Goal: Information Seeking & Learning: Learn about a topic

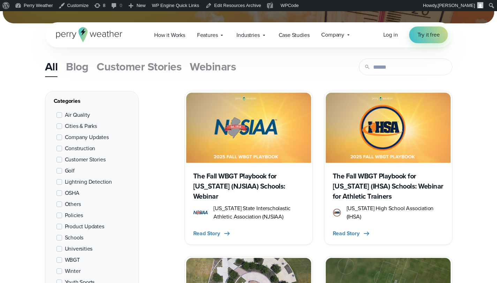
scroll to position [193, 0]
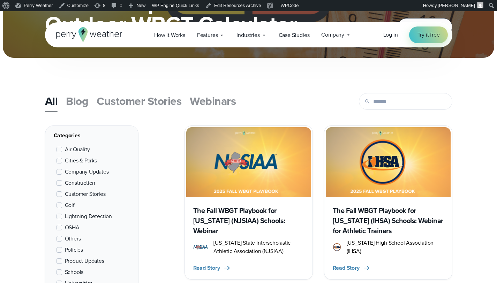
click at [261, 239] on span "New Jersey State Interscholastic Athletic Association (NJSIAA)" at bounding box center [259, 247] width 90 height 17
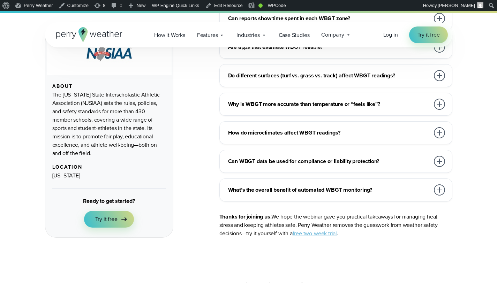
scroll to position [2503, 0]
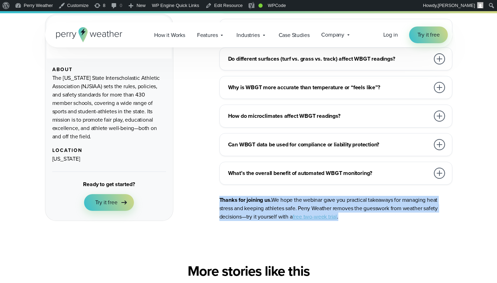
drag, startPoint x: 219, startPoint y: 190, endPoint x: 369, endPoint y: 210, distance: 151.0
click at [369, 210] on p "Thanks for joining us. We hope the webinar gave you practical takeaways for man…" at bounding box center [336, 208] width 233 height 25
copy p "Thanks for joining us. We hope the webinar gave you practical takeaways for man…"
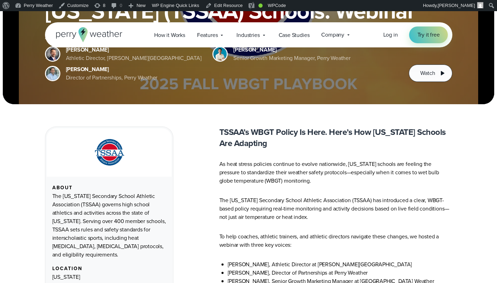
scroll to position [168, 0]
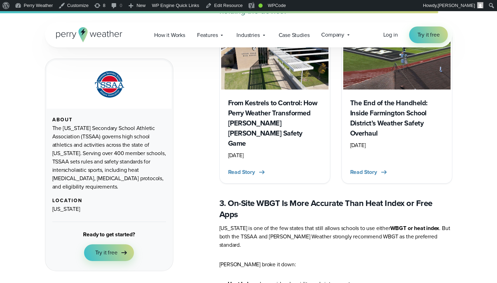
scroll to position [1374, 0]
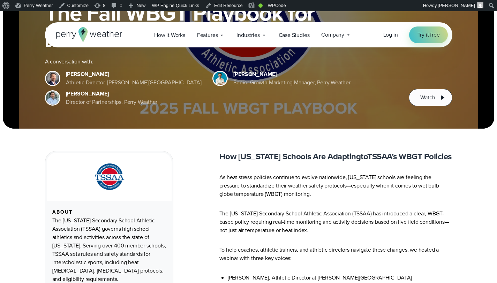
scroll to position [168, 0]
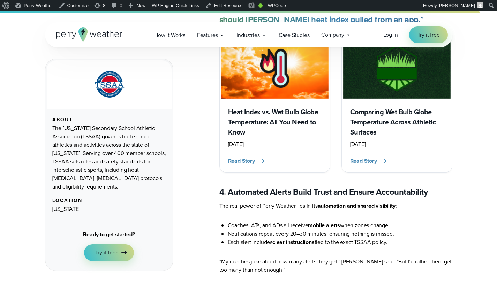
scroll to position [1743, 0]
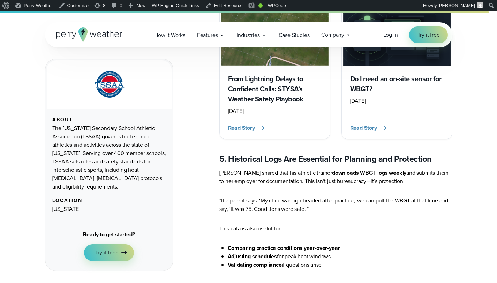
scroll to position [1994, 0]
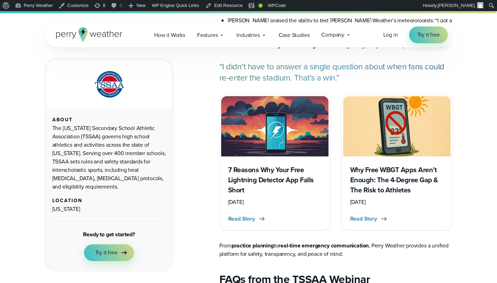
scroll to position [2365, 0]
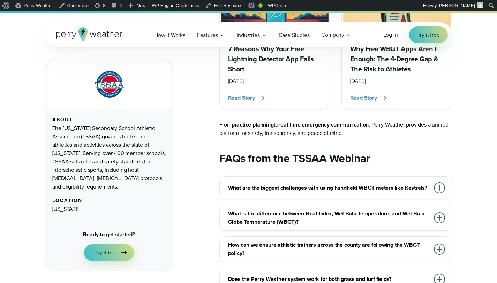
scroll to position [2612, 0]
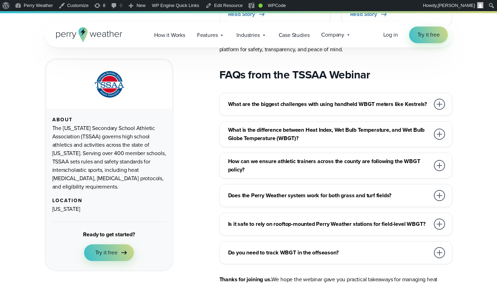
click at [337, 249] on h3 "Do you need to track WBGT in the offseason?" at bounding box center [329, 253] width 202 height 8
click at [309, 220] on h3 "Is it safe to rely on rooftop-mounted Perry Weather stations for field-level WB…" at bounding box center [329, 224] width 202 height 8
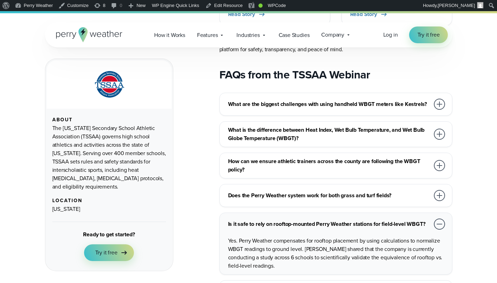
click at [310, 192] on h3 "Does the Perry Weather system work for both grass and turf fields?" at bounding box center [329, 196] width 202 height 8
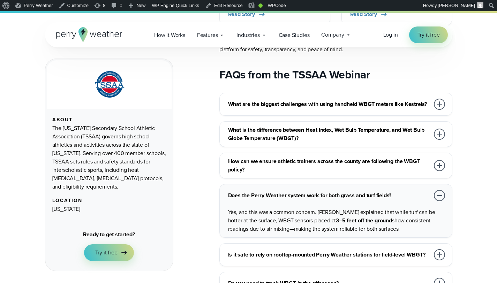
click at [310, 157] on h3 "How can we ensure athletic trainers across the county are following the WBGT po…" at bounding box center [329, 165] width 202 height 17
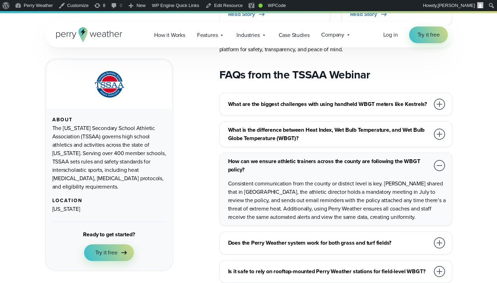
click at [305, 121] on div "What is the difference between Heat Index, Wet Bulb Temperature, and Wet Bulb G…" at bounding box center [336, 134] width 233 height 26
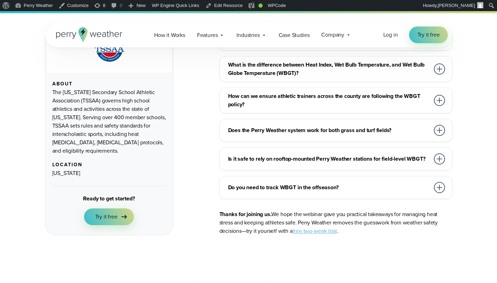
scroll to position [2879, 0]
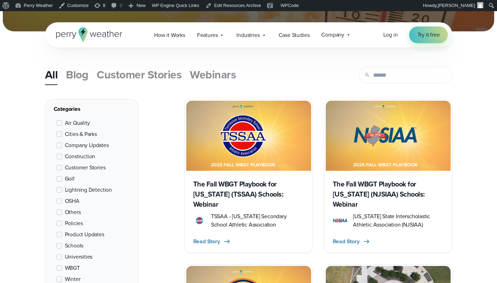
scroll to position [215, 0]
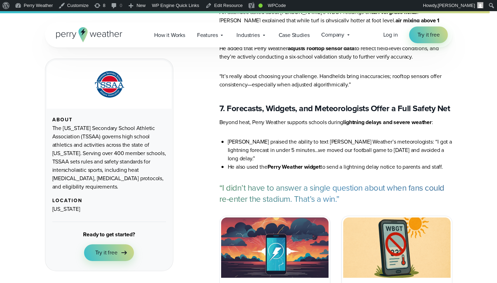
scroll to position [2296, 0]
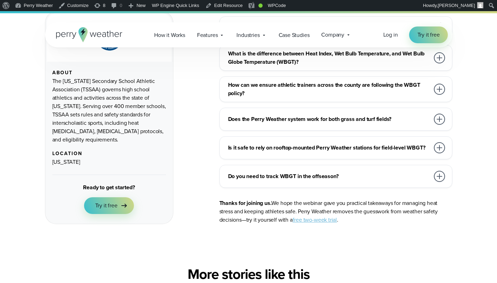
scroll to position [2667, 0]
